Goal: Task Accomplishment & Management: Use online tool/utility

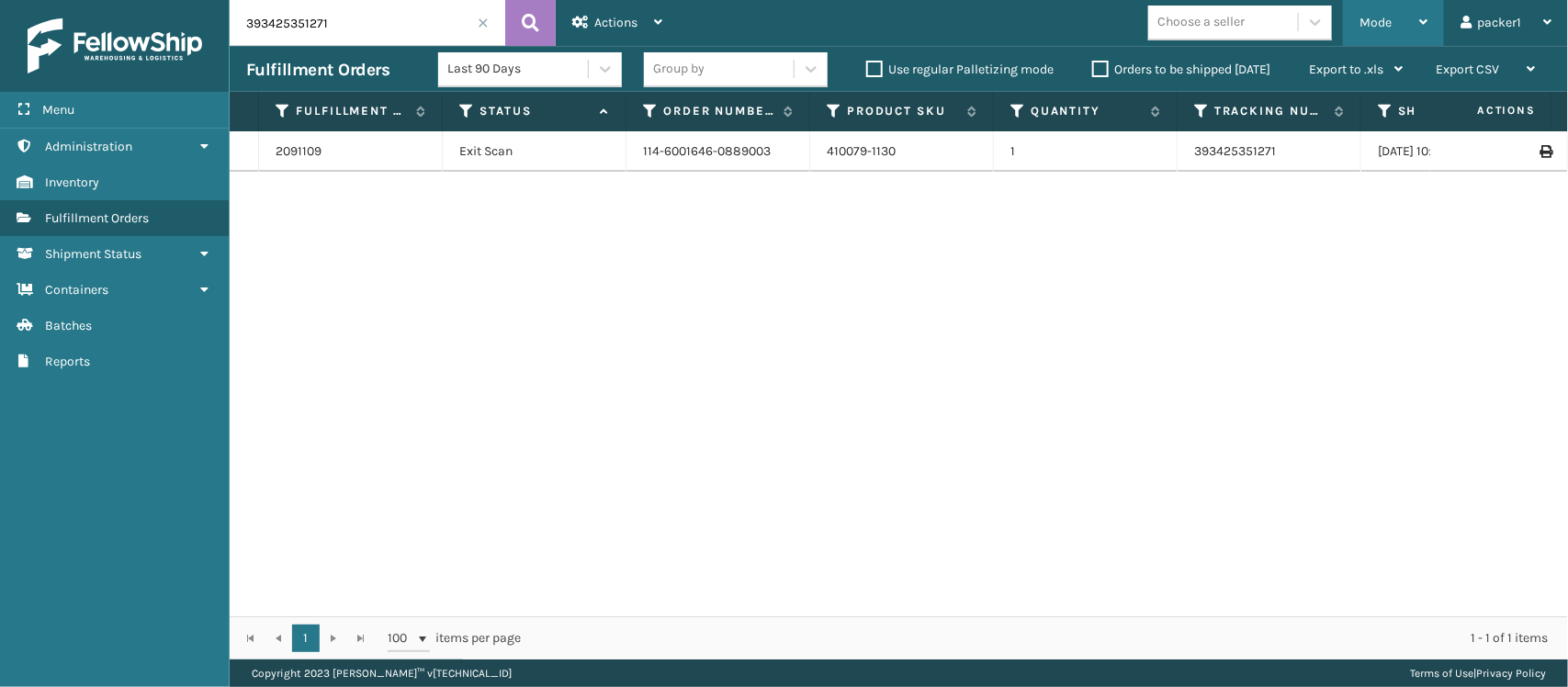
click at [1371, 23] on span "Mode" at bounding box center [1375, 22] width 32 height 15
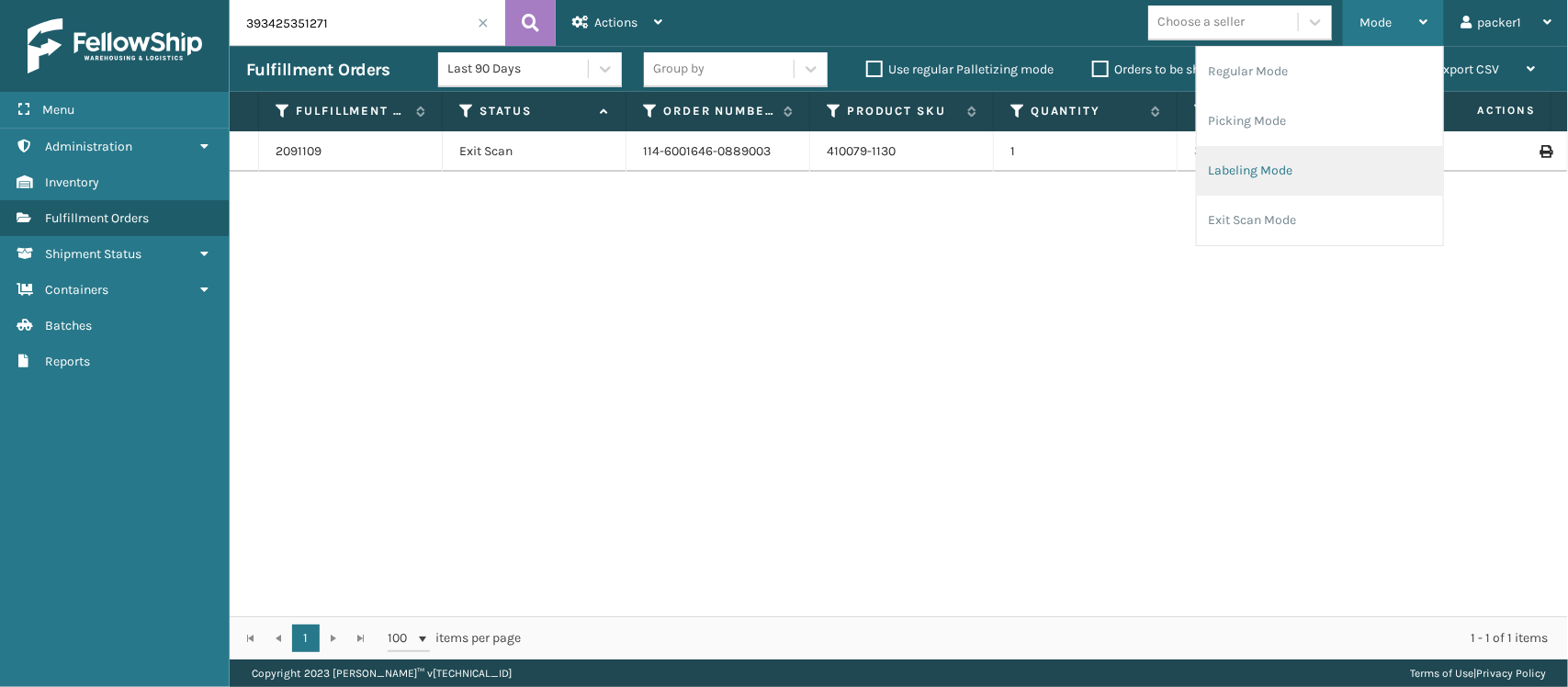
click at [1256, 170] on li "Labeling Mode" at bounding box center [1320, 171] width 247 height 49
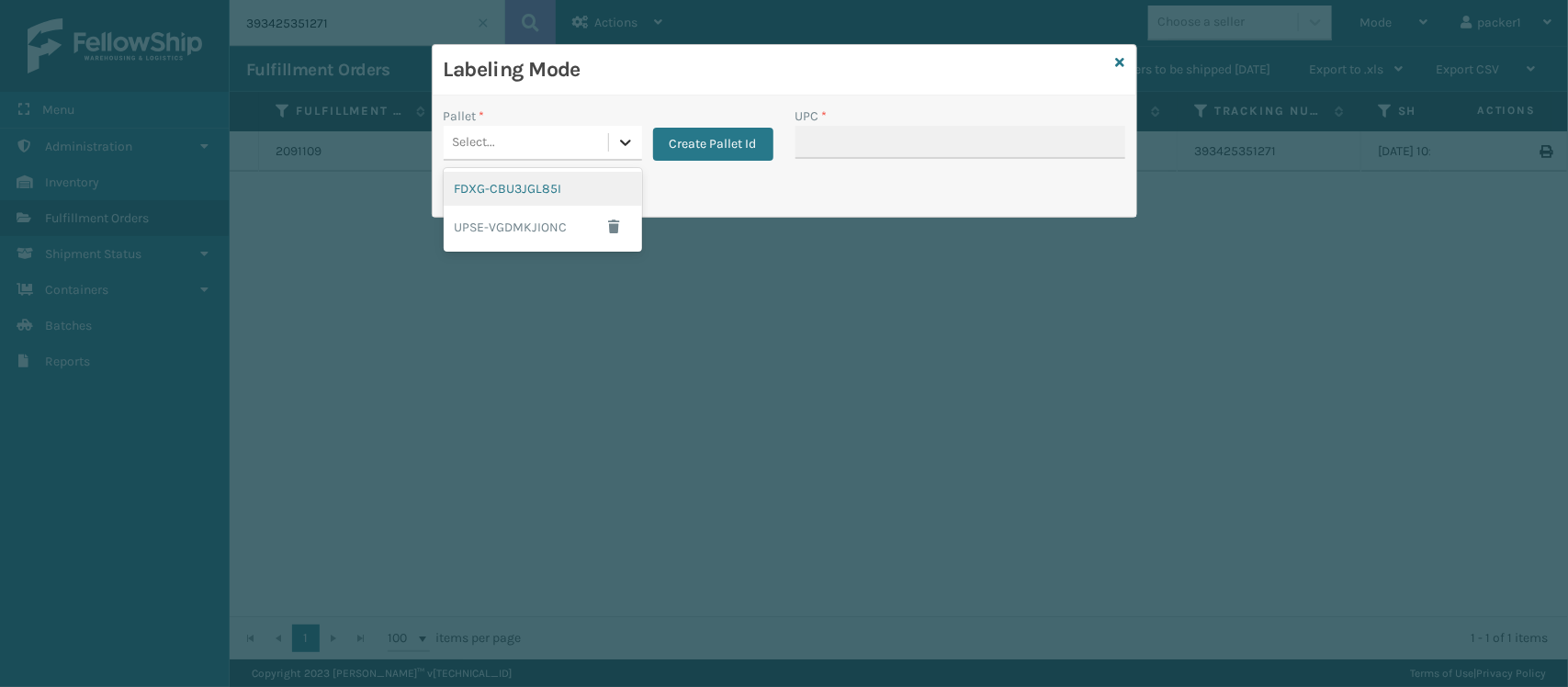
click at [629, 144] on icon at bounding box center [625, 141] width 18 height 18
click at [570, 189] on div "FDXG-CBU3JGL85I" at bounding box center [543, 189] width 198 height 34
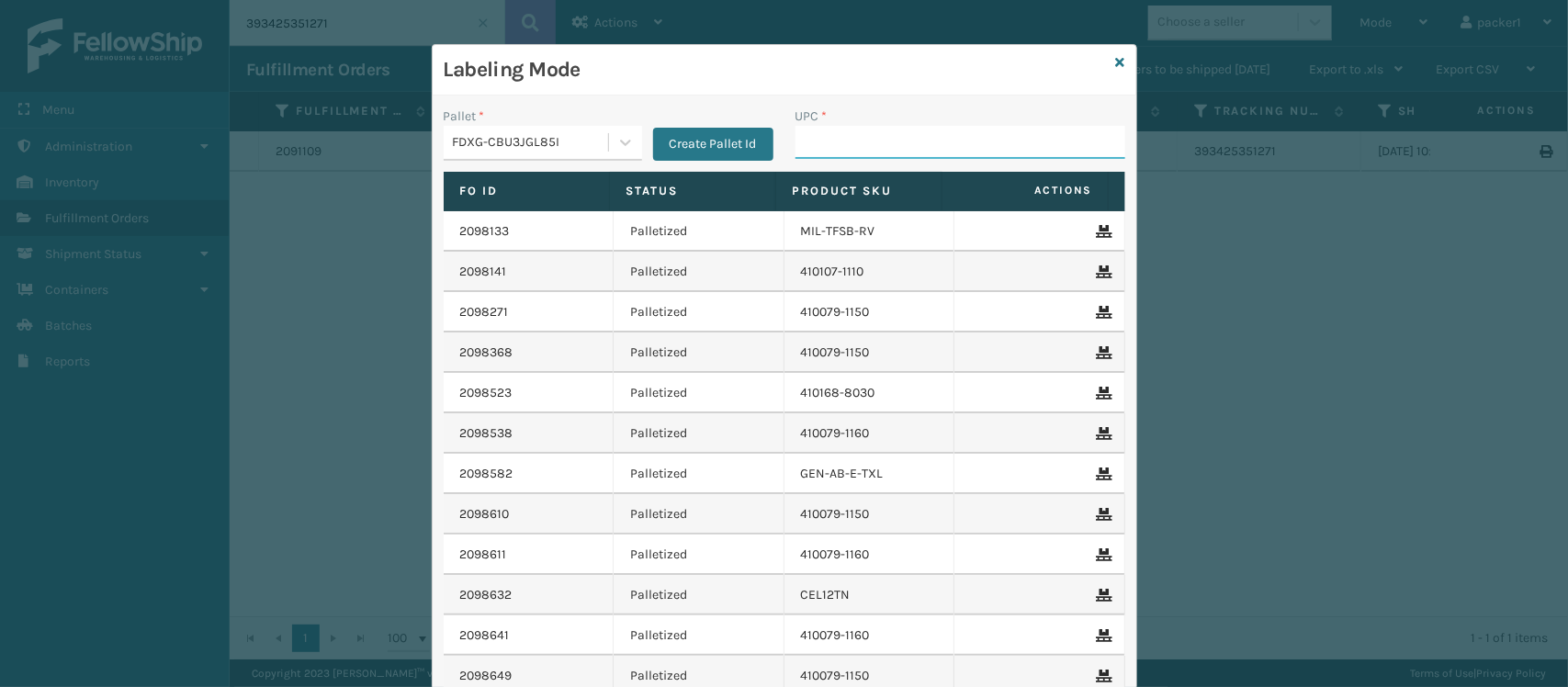
click at [796, 135] on input "UPC *" at bounding box center [961, 142] width 330 height 33
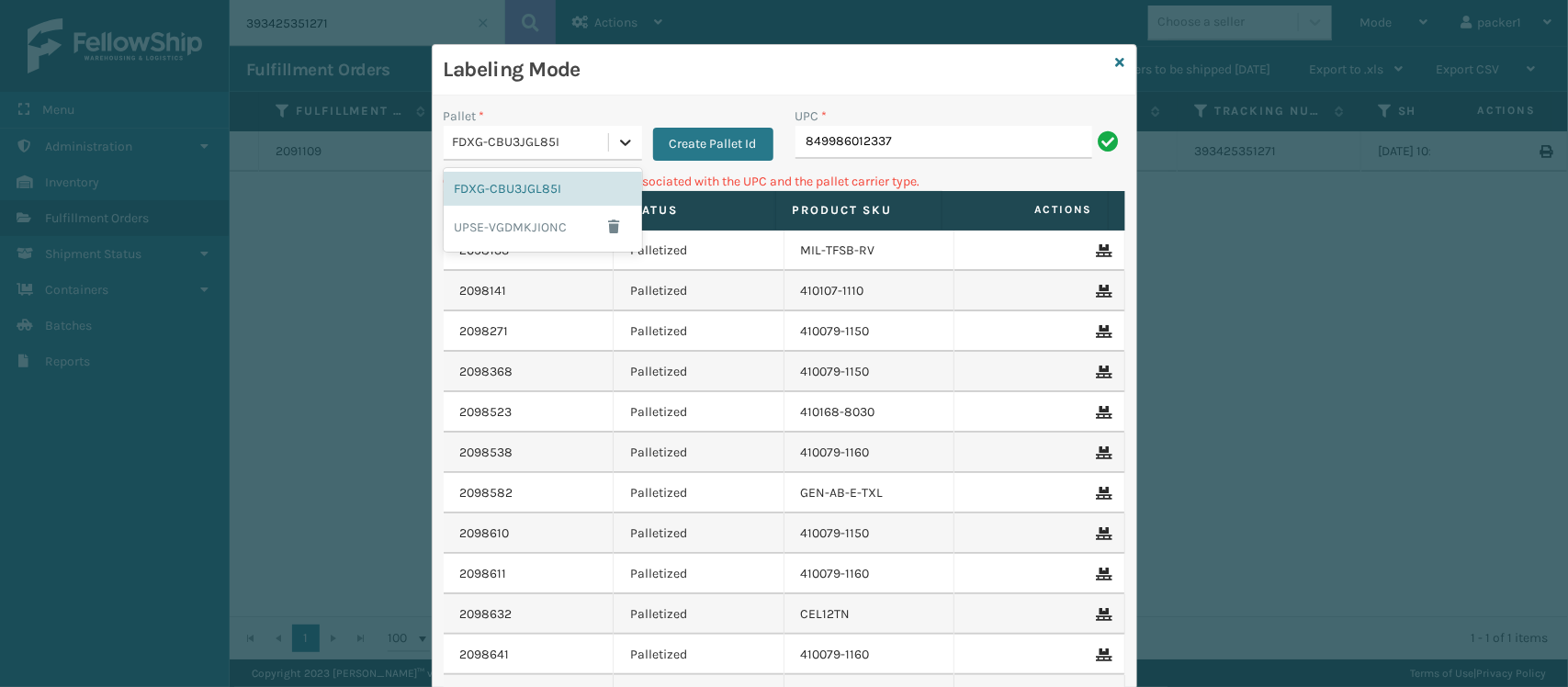
click at [617, 139] on icon at bounding box center [625, 141] width 18 height 18
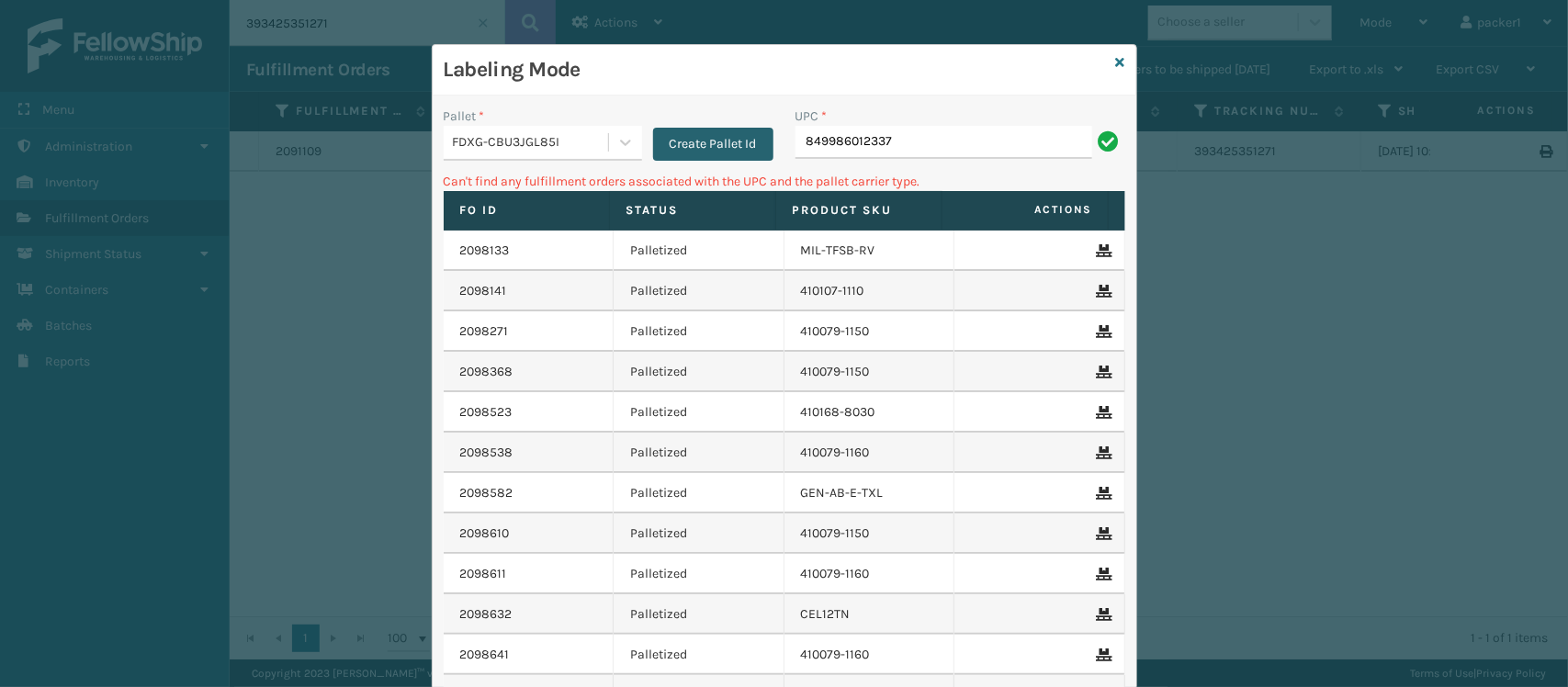
click at [710, 136] on button "Create Pallet Id" at bounding box center [713, 144] width 120 height 33
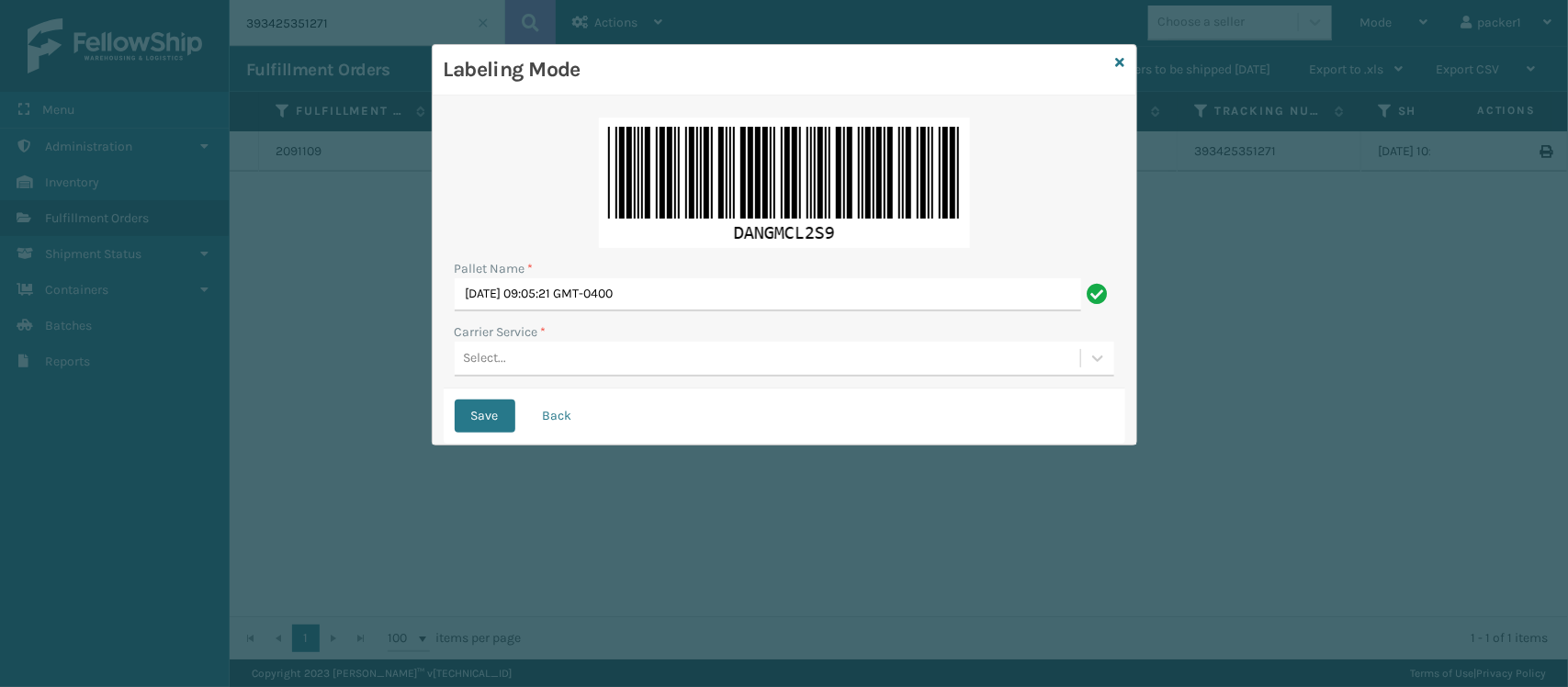
click at [710, 136] on img at bounding box center [784, 183] width 371 height 131
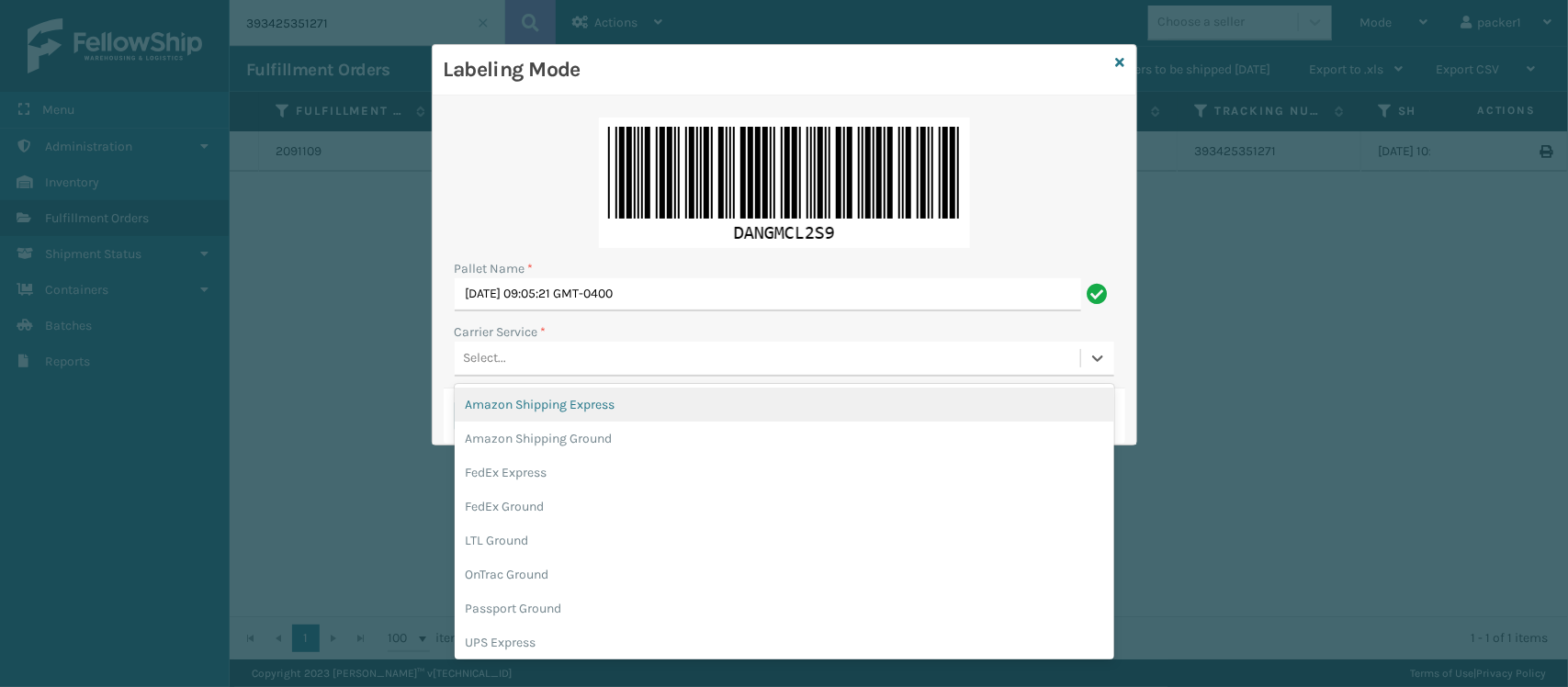
click at [559, 347] on div "Select..." at bounding box center [767, 359] width 626 height 30
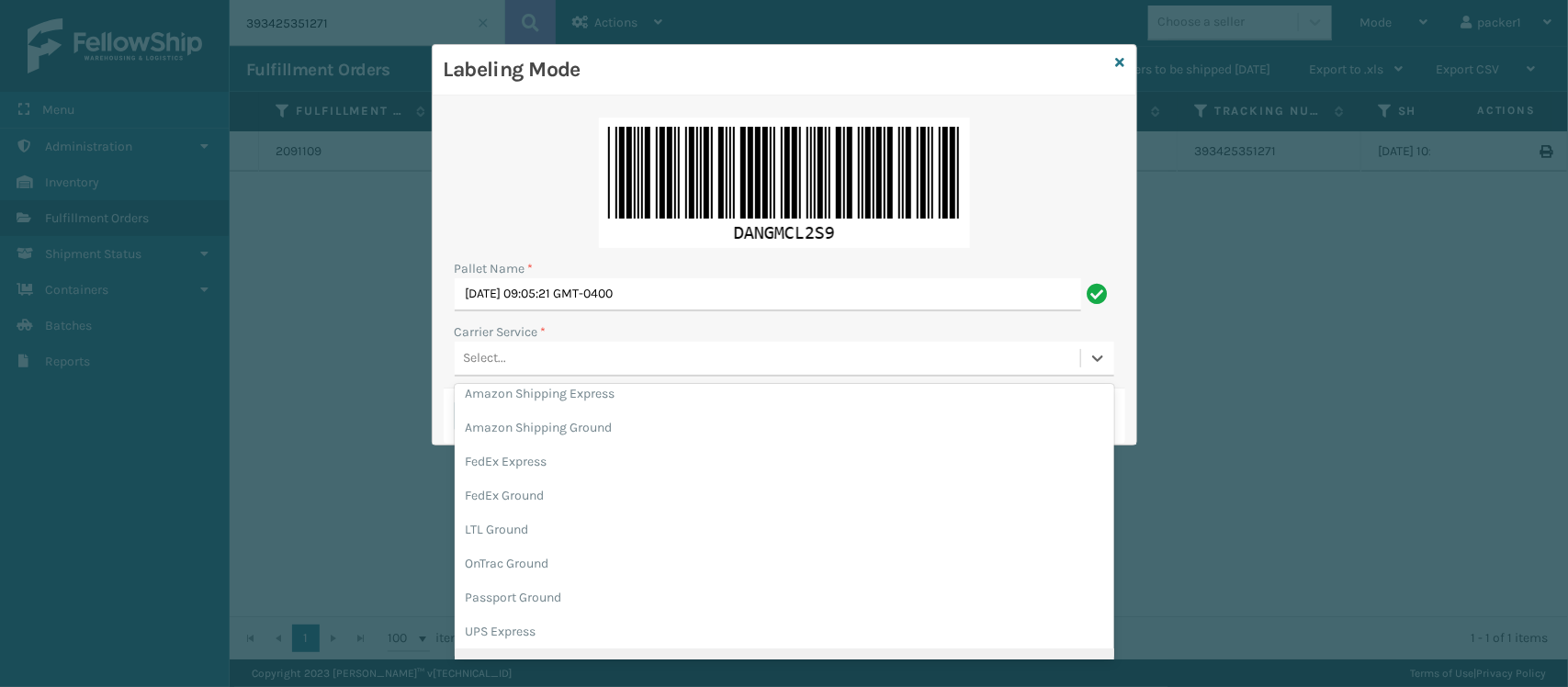
scroll to position [44, 0]
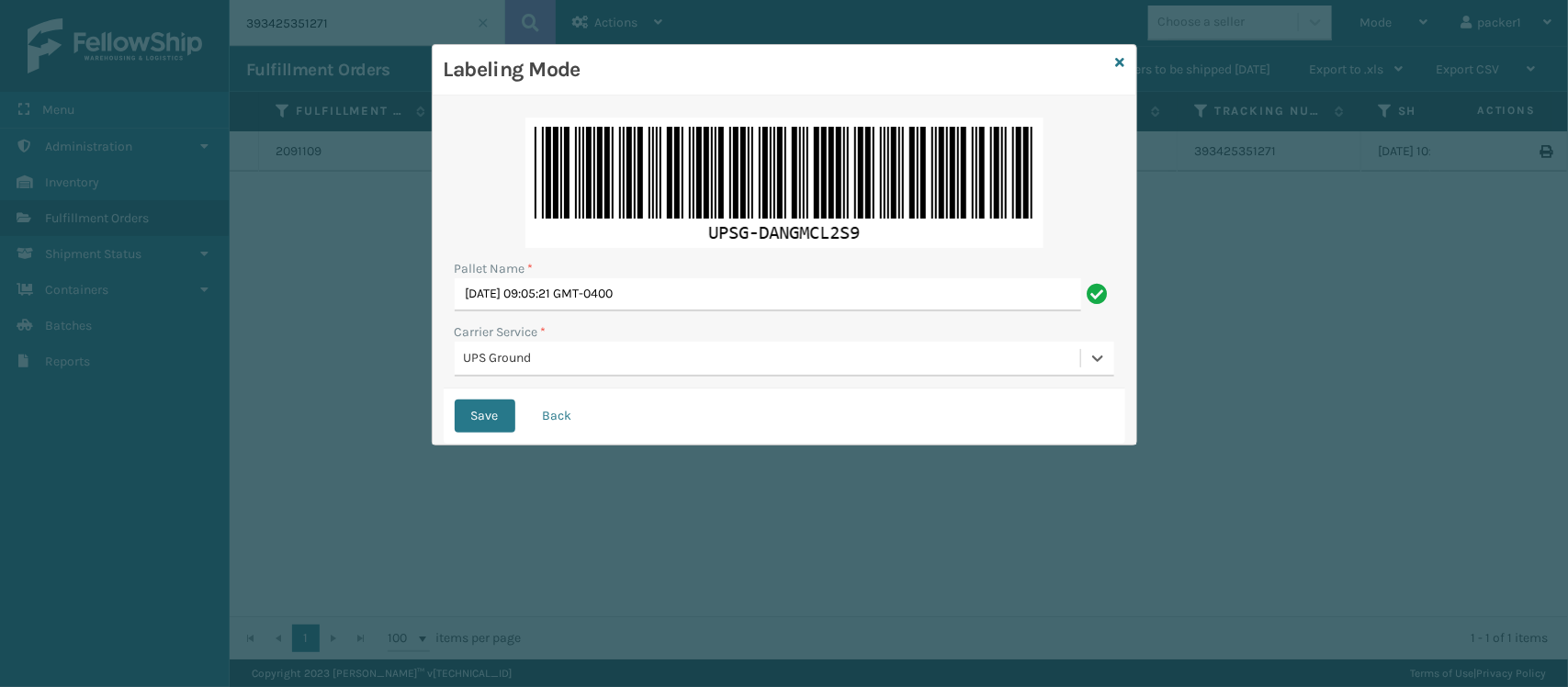
click at [454, 399] on button "Save" at bounding box center [485, 416] width 61 height 33
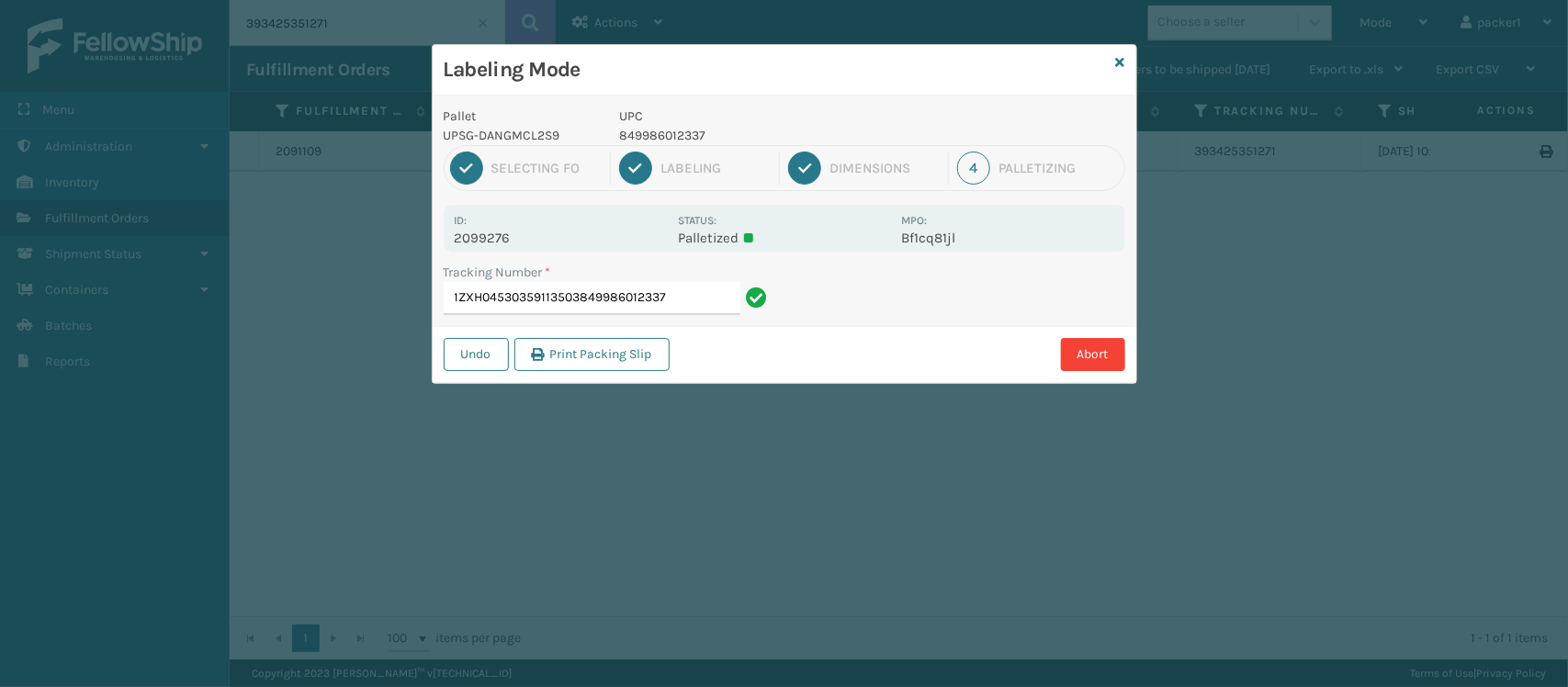
type input "1ZXH04530359113503849986012337"
type input "1ZXH04530343069216"
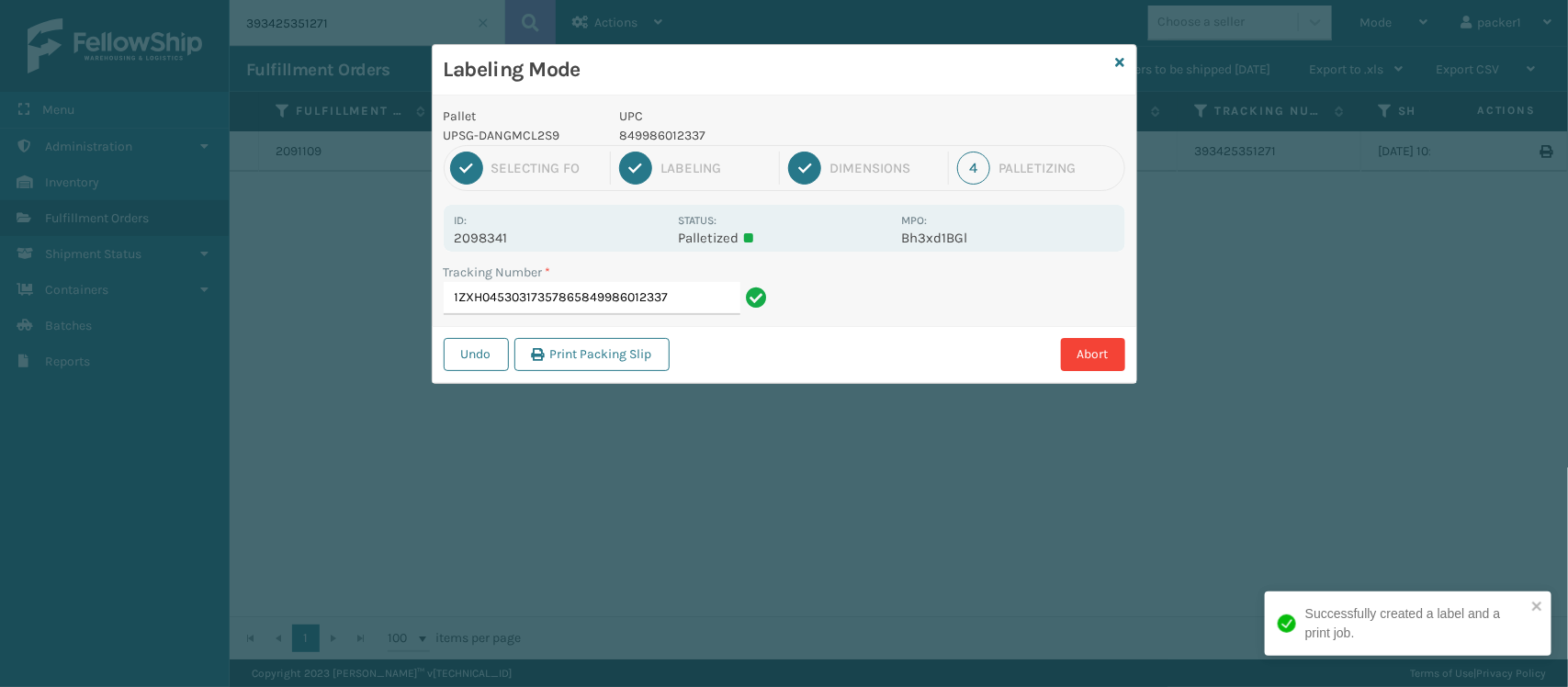
type input "1ZXH04530317357865849986012337"
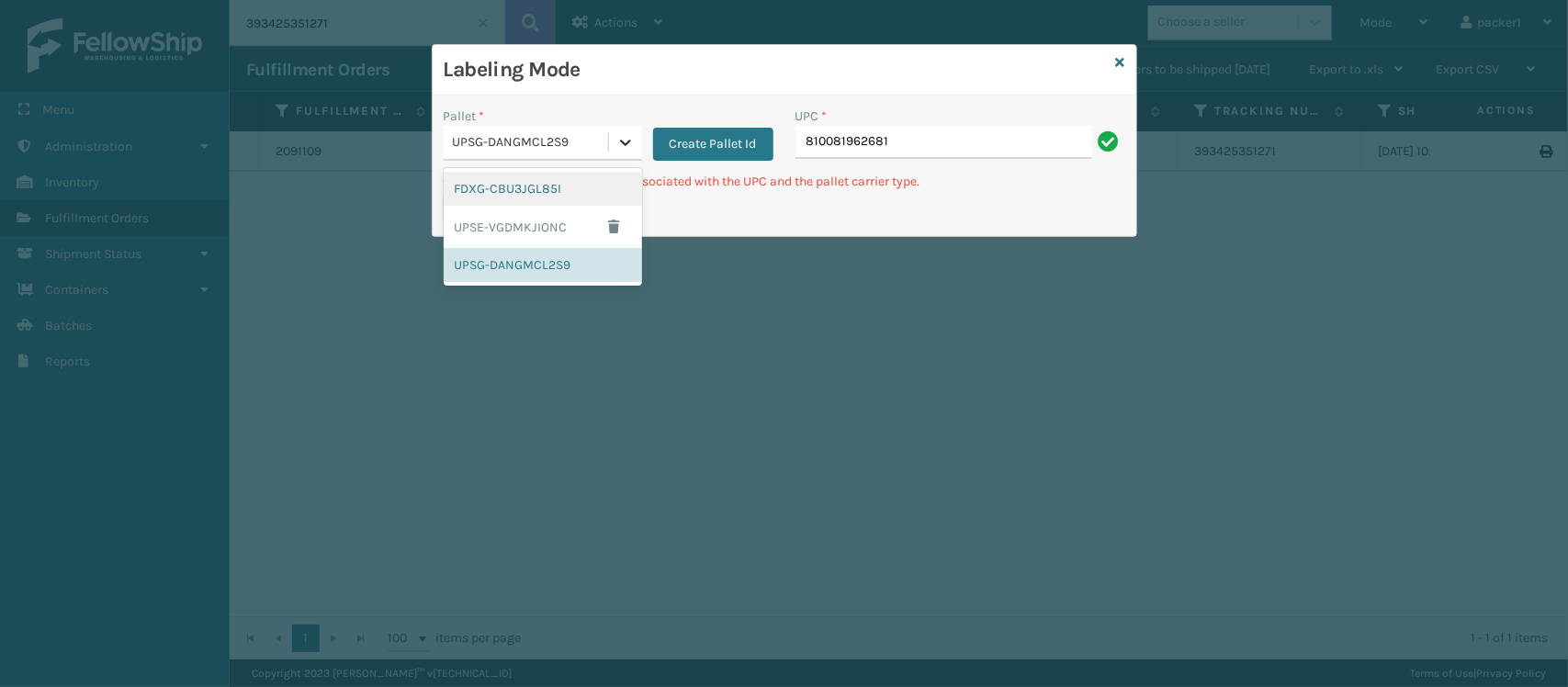
click at [626, 144] on icon at bounding box center [626, 142] width 11 height 7
click at [546, 189] on div "FDXG-CBU3JGL85I" at bounding box center [543, 189] width 198 height 34
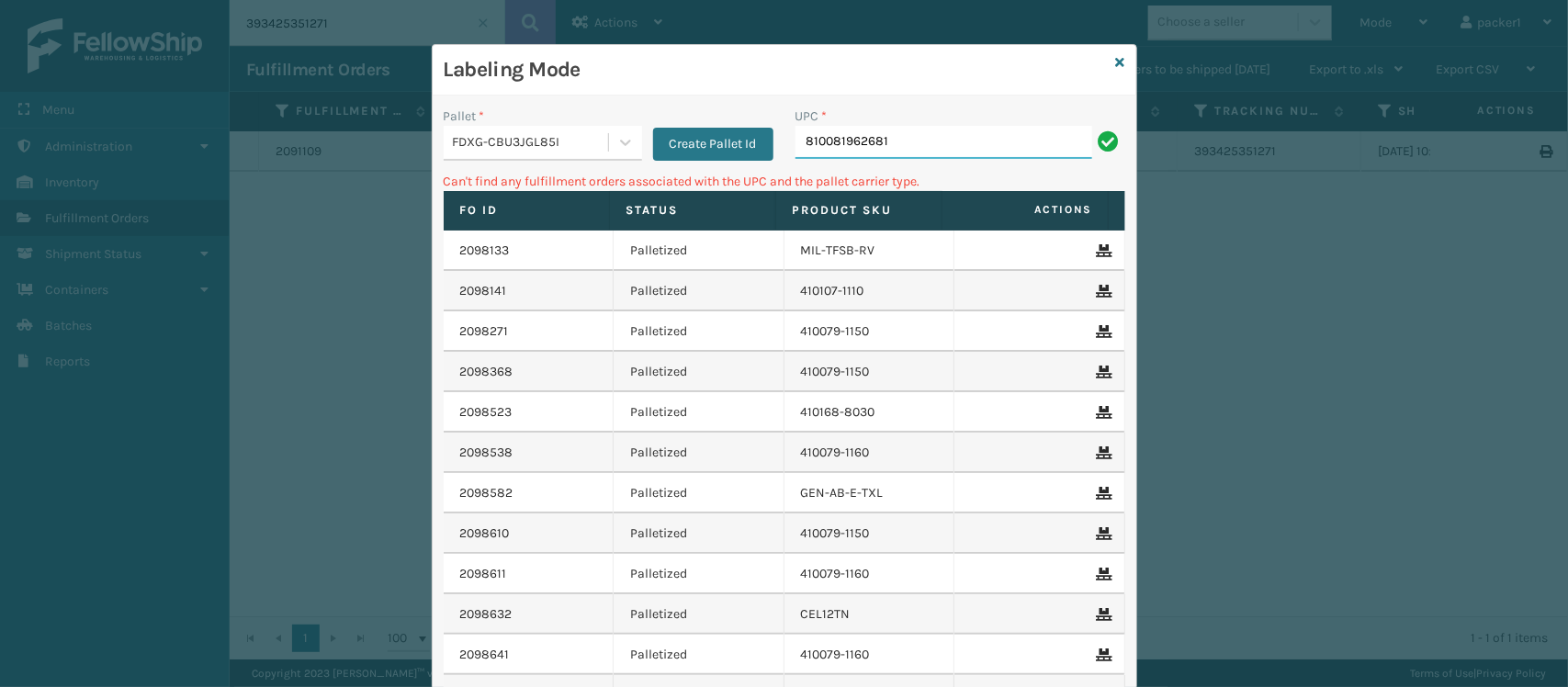
click at [882, 134] on input "810081962681" at bounding box center [944, 142] width 297 height 33
click at [623, 148] on icon at bounding box center [625, 141] width 18 height 18
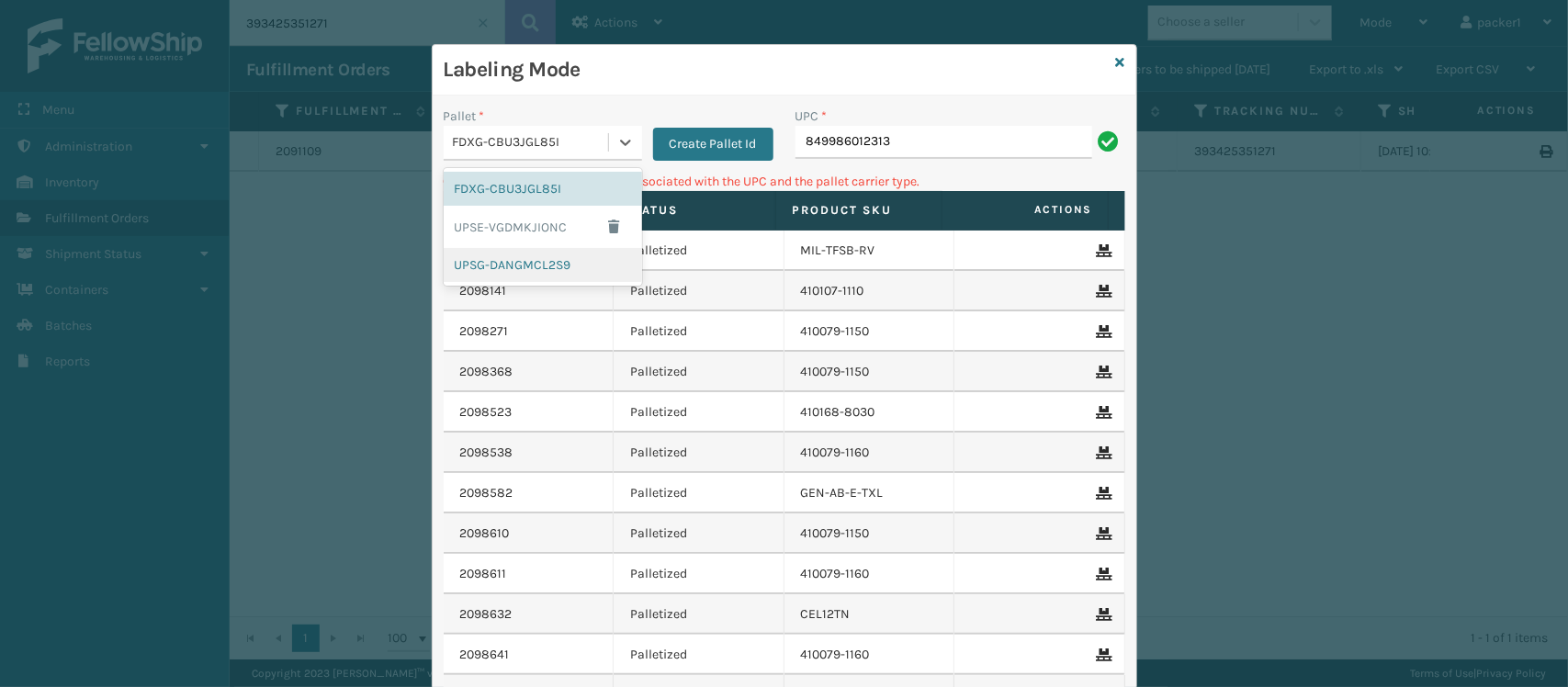
click at [526, 265] on div "UPSG-DANGMCL2S9" at bounding box center [543, 265] width 198 height 34
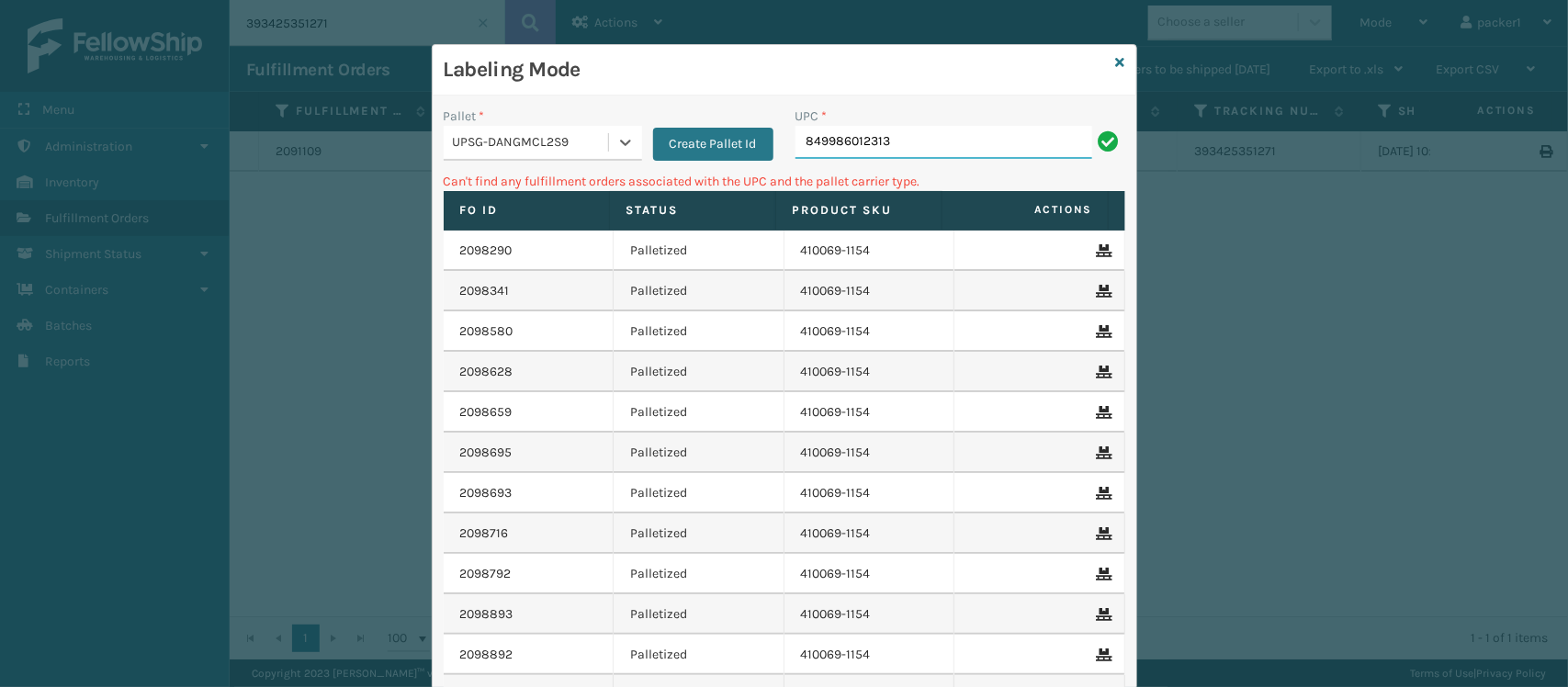
click at [926, 147] on input "849986012313" at bounding box center [944, 142] width 297 height 33
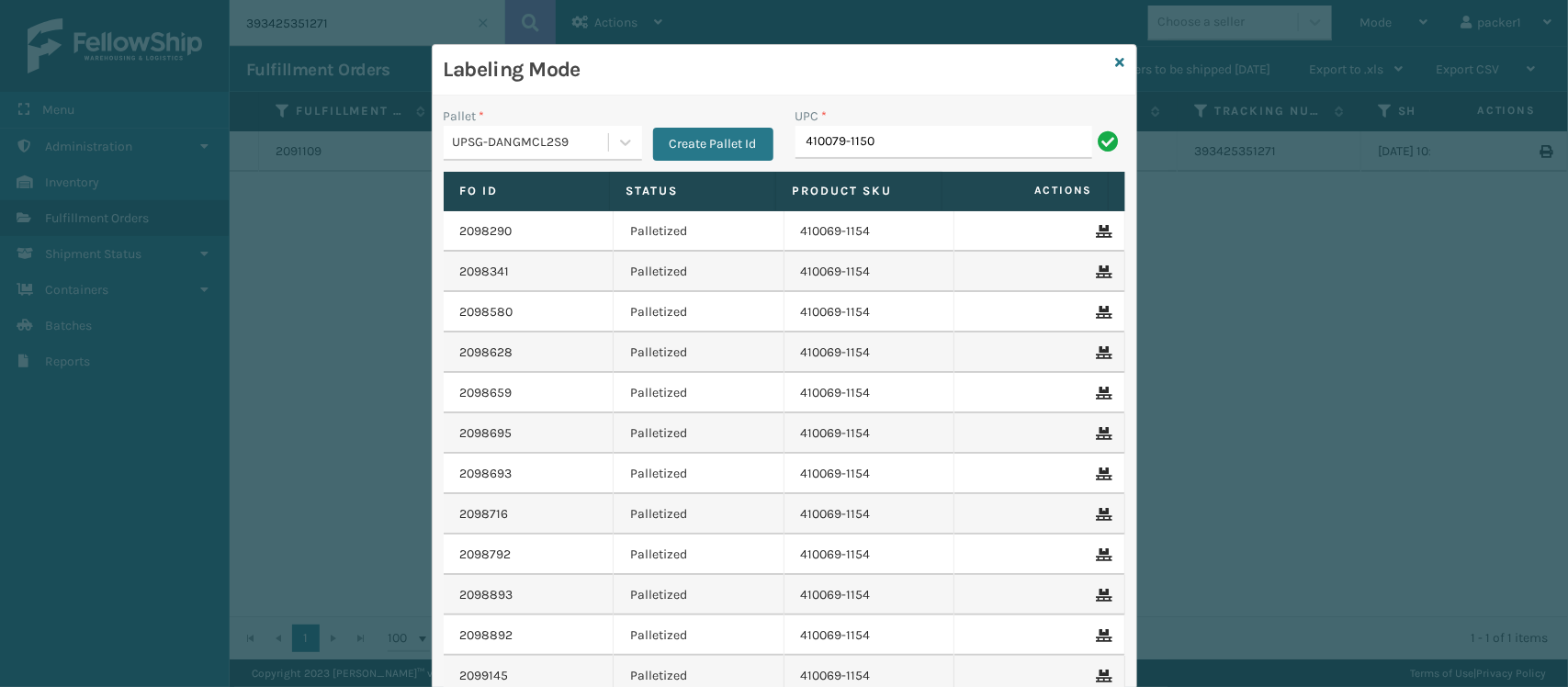
type input "410079-1150"
